Goal: Information Seeking & Learning: Learn about a topic

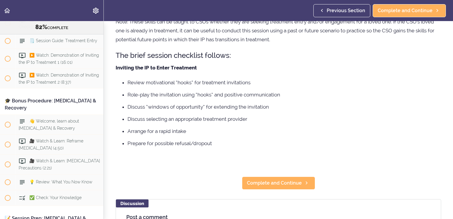
scroll to position [97, 0]
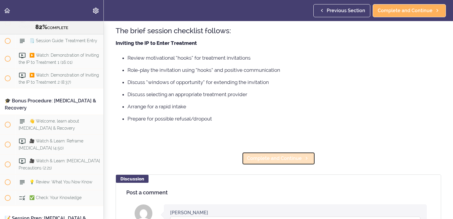
click at [280, 158] on span "Complete and Continue" at bounding box center [274, 158] width 55 height 7
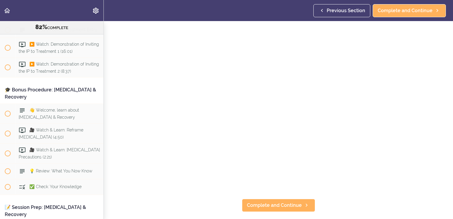
scroll to position [3691, 0]
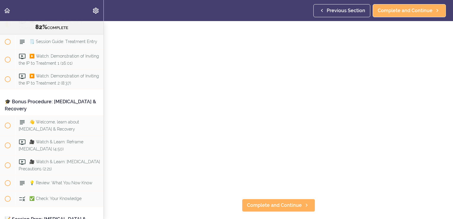
click at [323, 205] on section "Online Program: CRAFT Training for Professionals 82% COMPLETE 📜Introduction to …" at bounding box center [226, 120] width 453 height 198
click at [249, 204] on span "Complete and Continue" at bounding box center [274, 204] width 55 height 7
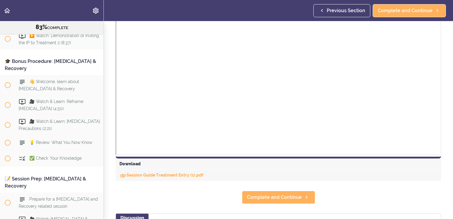
scroll to position [175, 0]
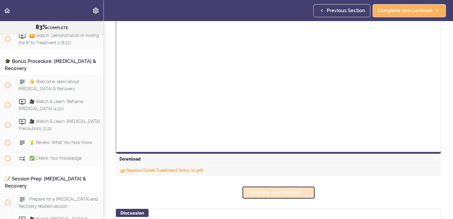
click at [295, 193] on span "Complete and Continue" at bounding box center [274, 192] width 55 height 7
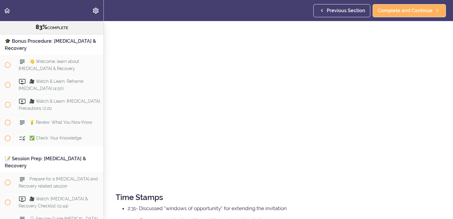
scroll to position [86, 0]
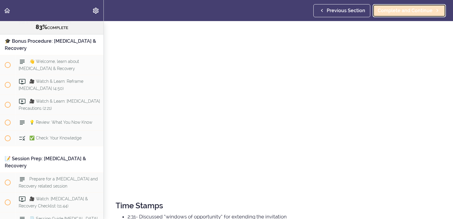
click at [387, 15] on link "Complete and Continue" at bounding box center [408, 10] width 73 height 13
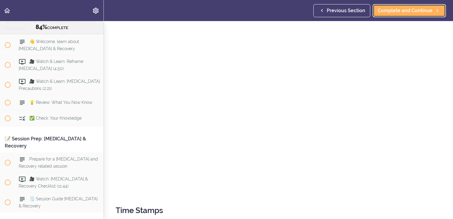
scroll to position [83, 0]
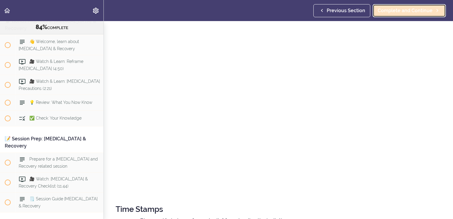
click at [407, 15] on link "Complete and Continue" at bounding box center [408, 10] width 73 height 13
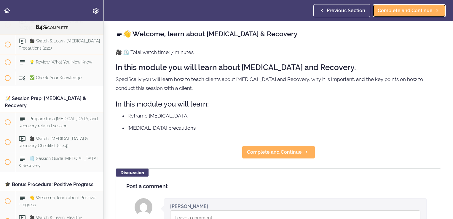
scroll to position [3817, 0]
